Goal: Find contact information: Find contact information

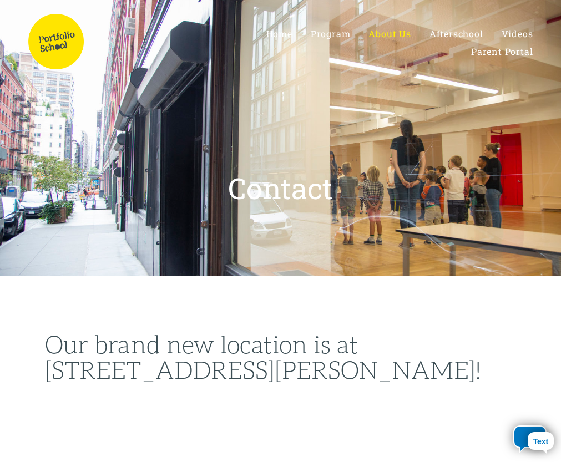
select select "US"
